Goal: Task Accomplishment & Management: Manage account settings

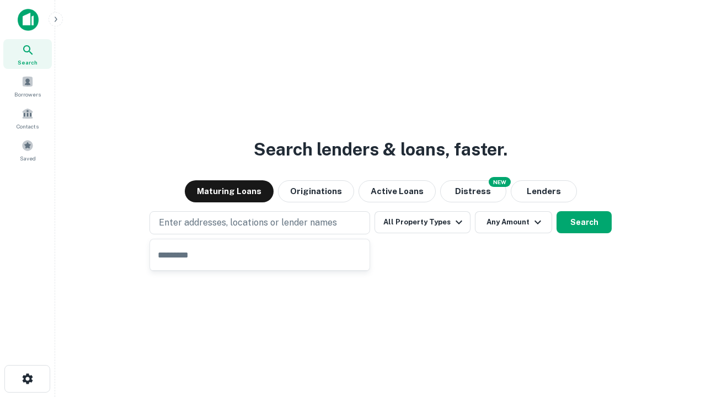
type input "**********"
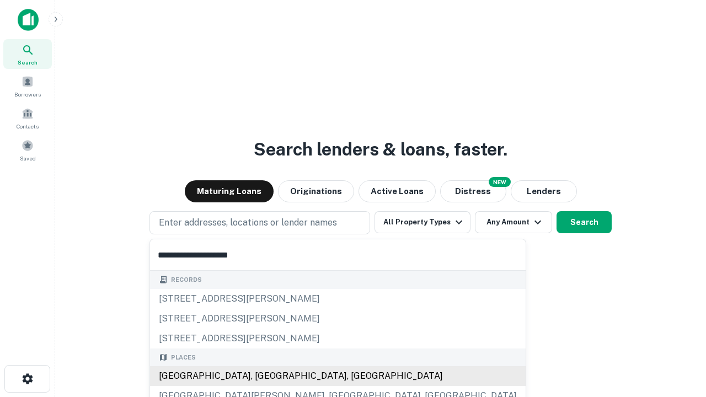
click at [263, 376] on div "Santa Monica, CA, USA" at bounding box center [337, 376] width 375 height 20
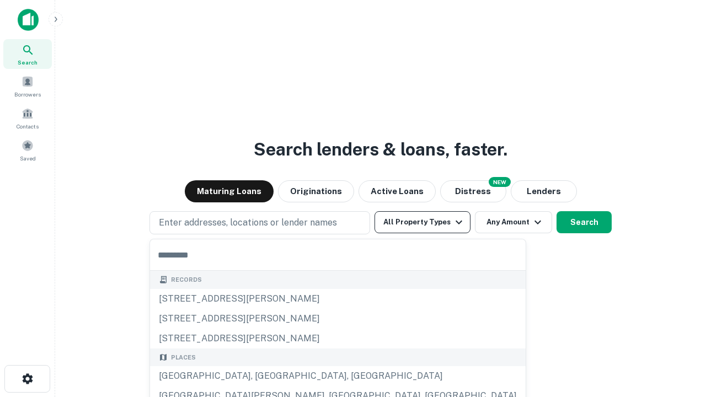
click at [422, 222] on button "All Property Types" at bounding box center [422, 222] width 96 height 22
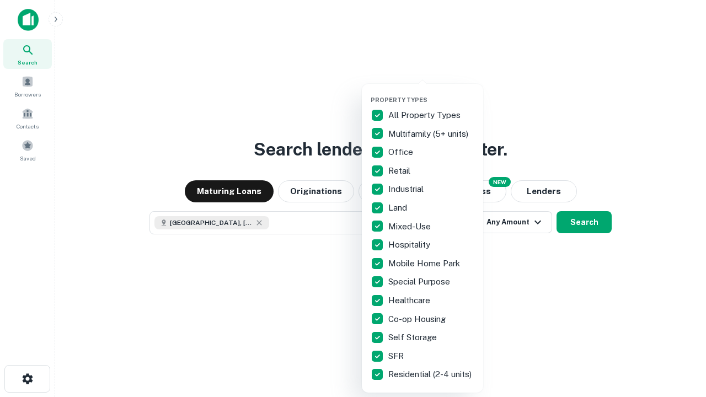
click at [431, 93] on button "button" at bounding box center [430, 93] width 121 height 1
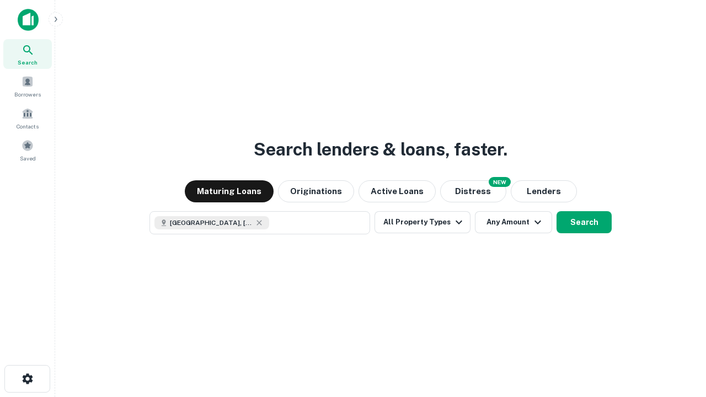
scroll to position [18, 0]
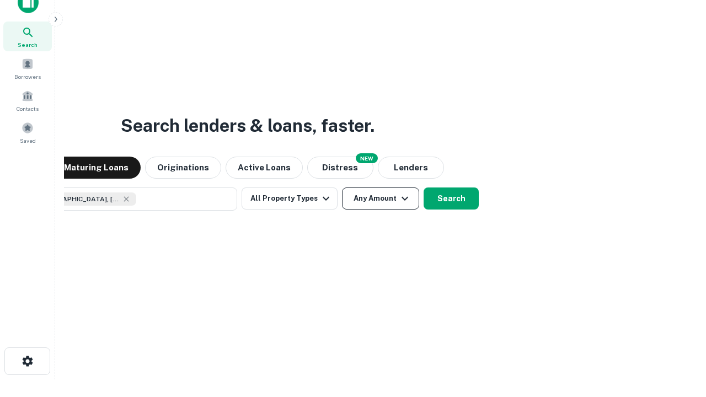
click at [342, 187] on button "Any Amount" at bounding box center [380, 198] width 77 height 22
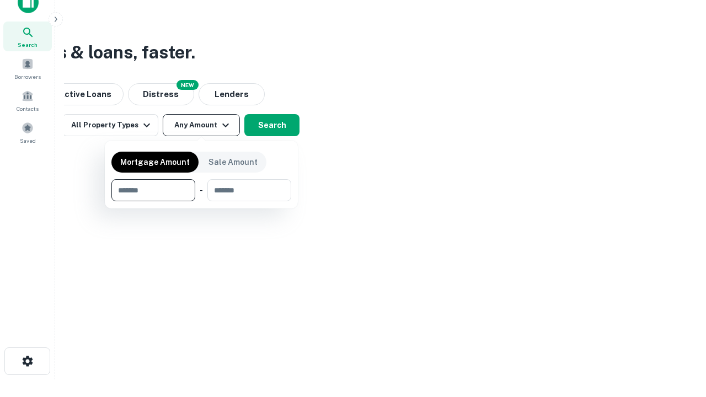
type input "*******"
click at [201, 201] on button "button" at bounding box center [201, 201] width 180 height 1
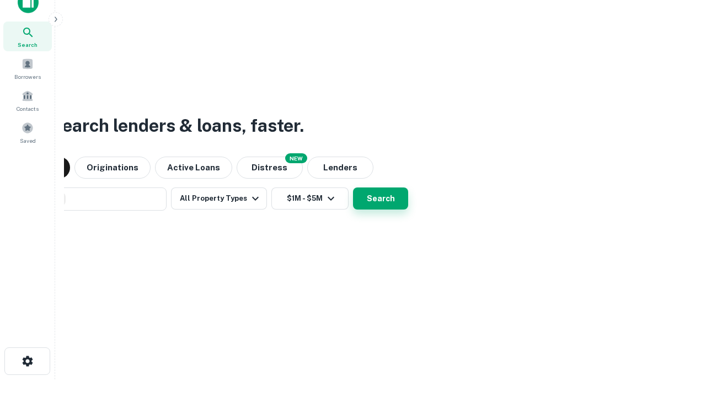
click at [353, 187] on button "Search" at bounding box center [380, 198] width 55 height 22
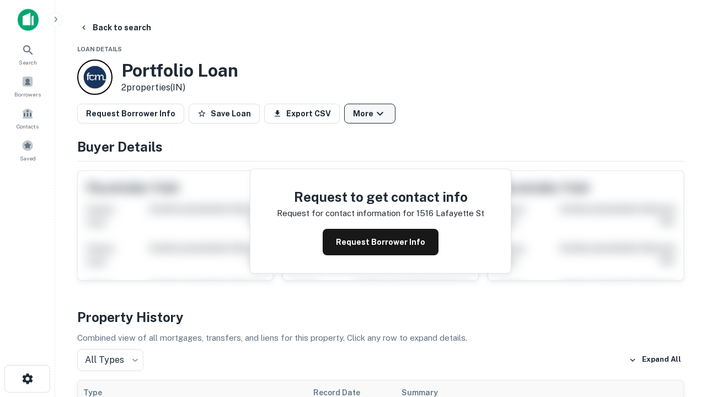
click at [369, 114] on button "More" at bounding box center [369, 114] width 51 height 20
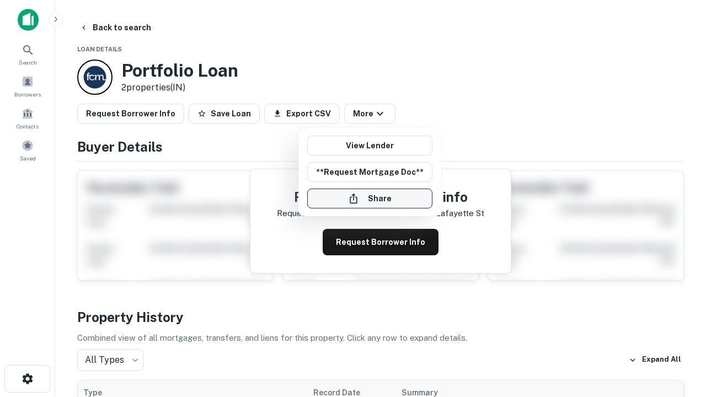
click at [369, 198] on button "Share" at bounding box center [369, 199] width 125 height 20
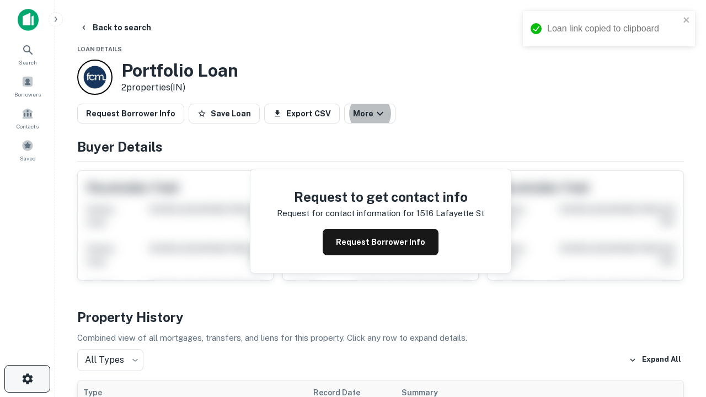
click at [27, 379] on icon "button" at bounding box center [27, 378] width 13 height 13
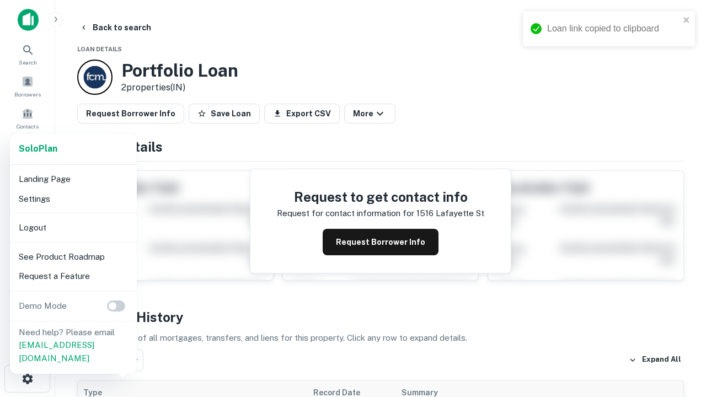
click at [73, 227] on li "Logout" at bounding box center [73, 228] width 118 height 20
